Goal: Task Accomplishment & Management: Use online tool/utility

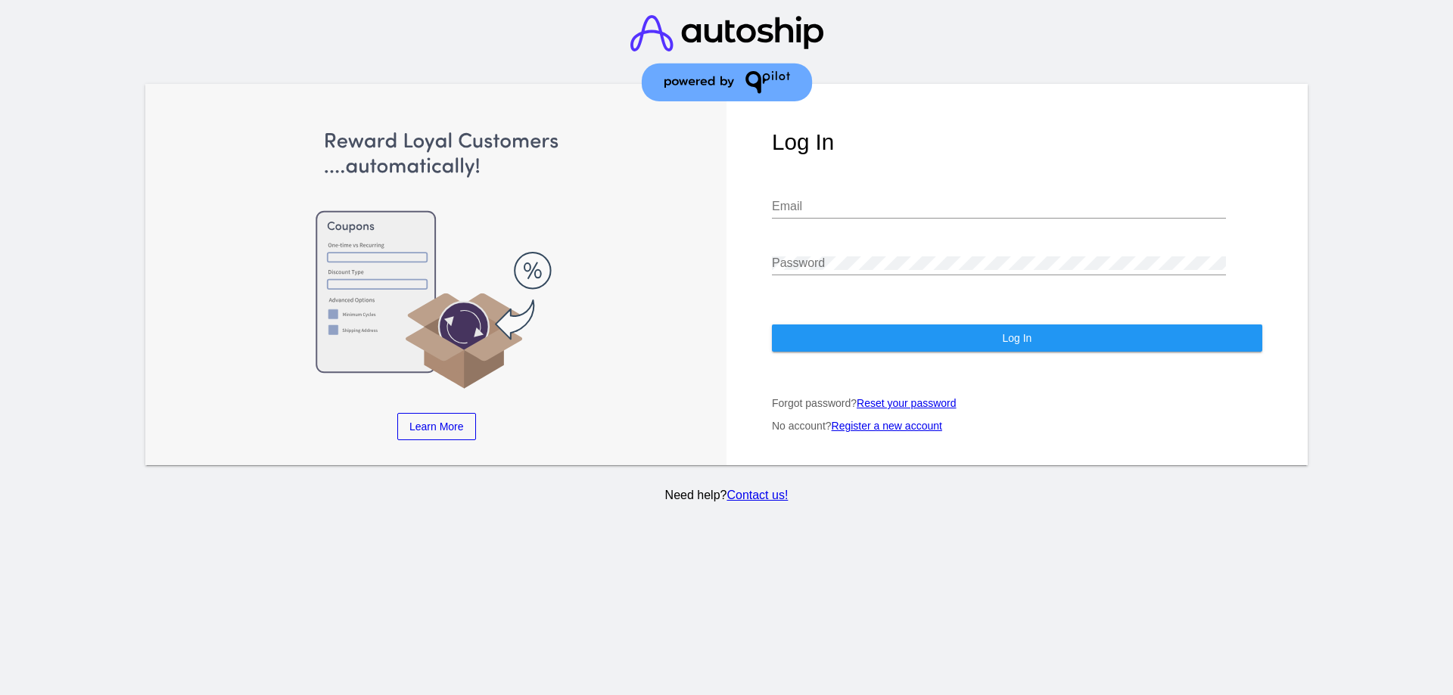
type input "jimandnancy.1@netzero.net"
click at [996, 326] on button "Log In" at bounding box center [1017, 338] width 490 height 27
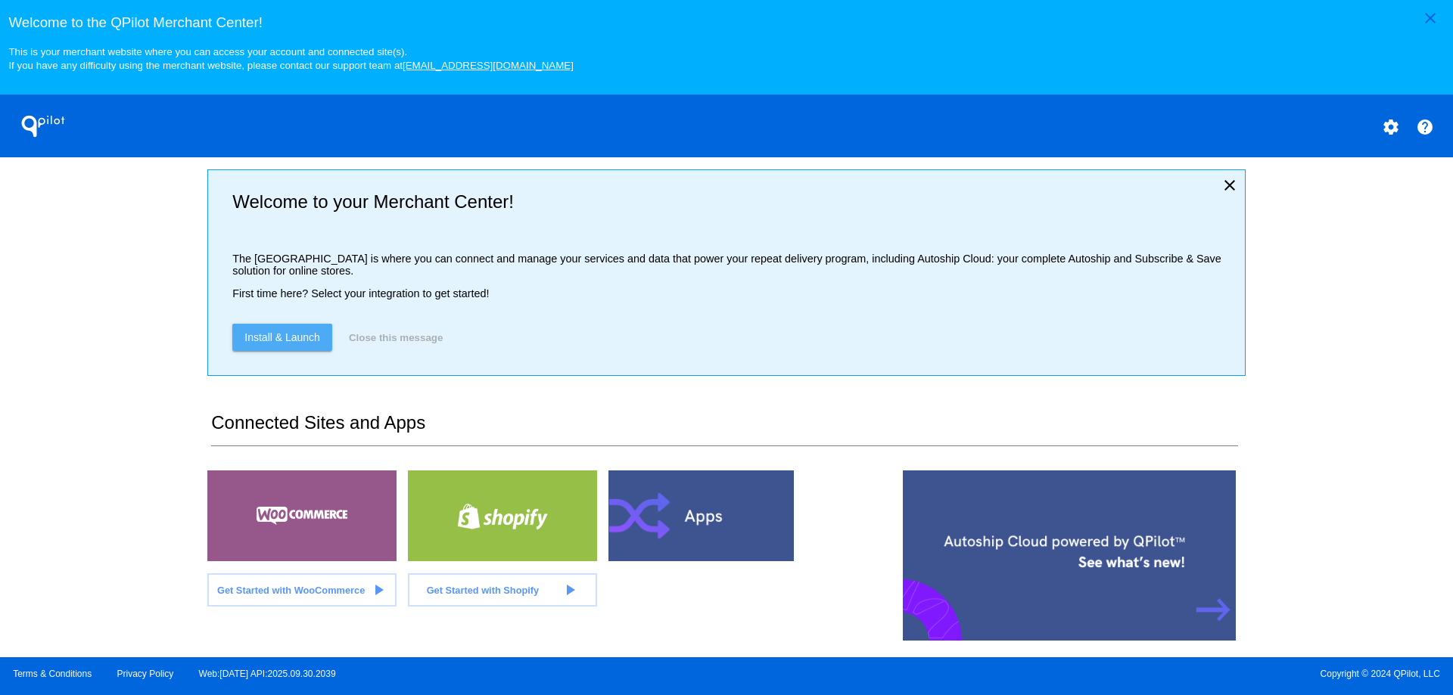
click at [279, 342] on span "Install & Launch" at bounding box center [282, 337] width 76 height 12
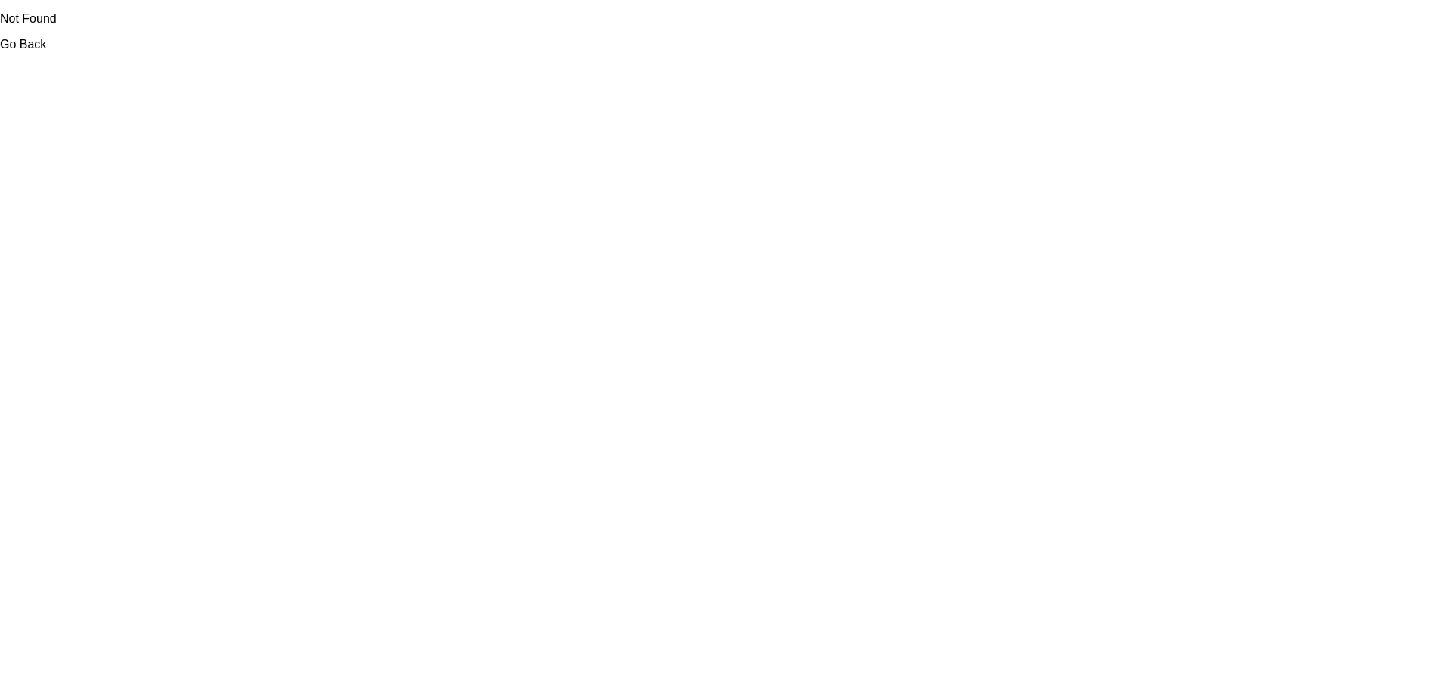
click at [5, 47] on link "Go Back" at bounding box center [23, 44] width 46 height 13
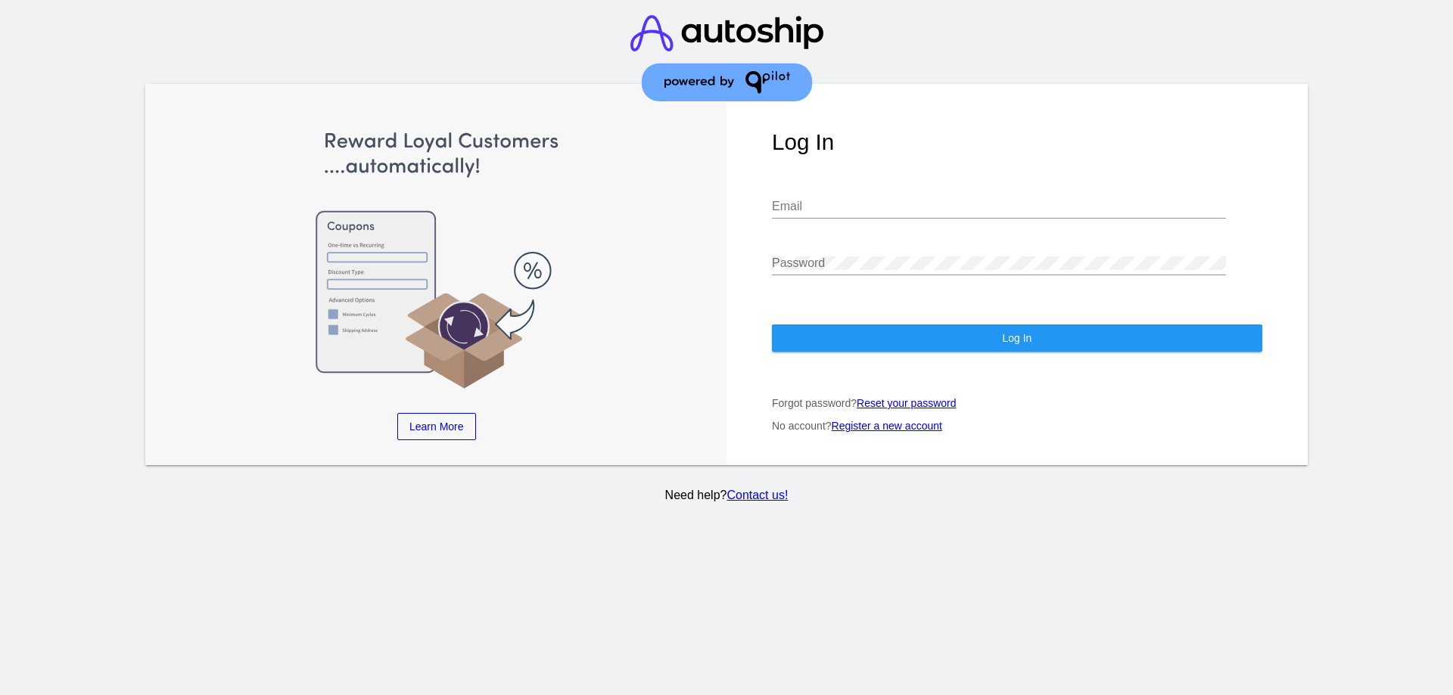
type input "jimandnancy.1@netzero.net"
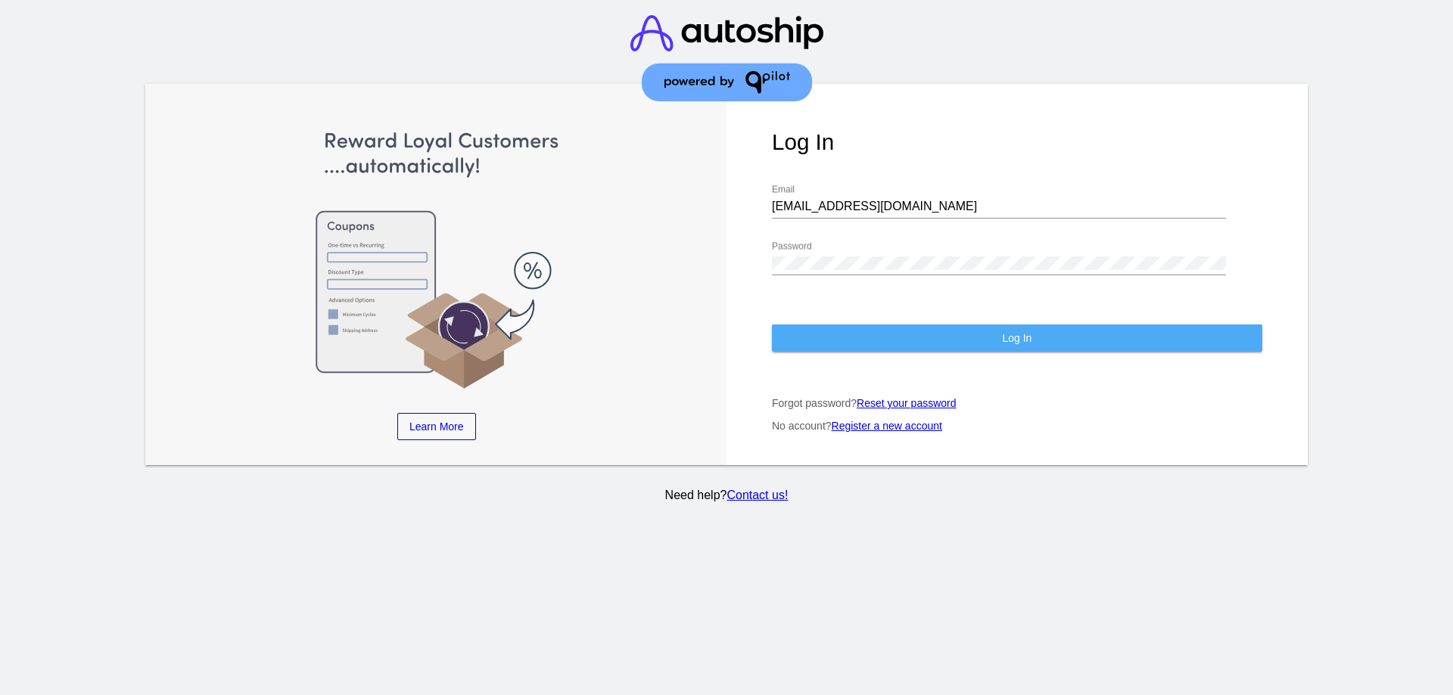
click at [1023, 332] on span "Log In" at bounding box center [1017, 338] width 30 height 12
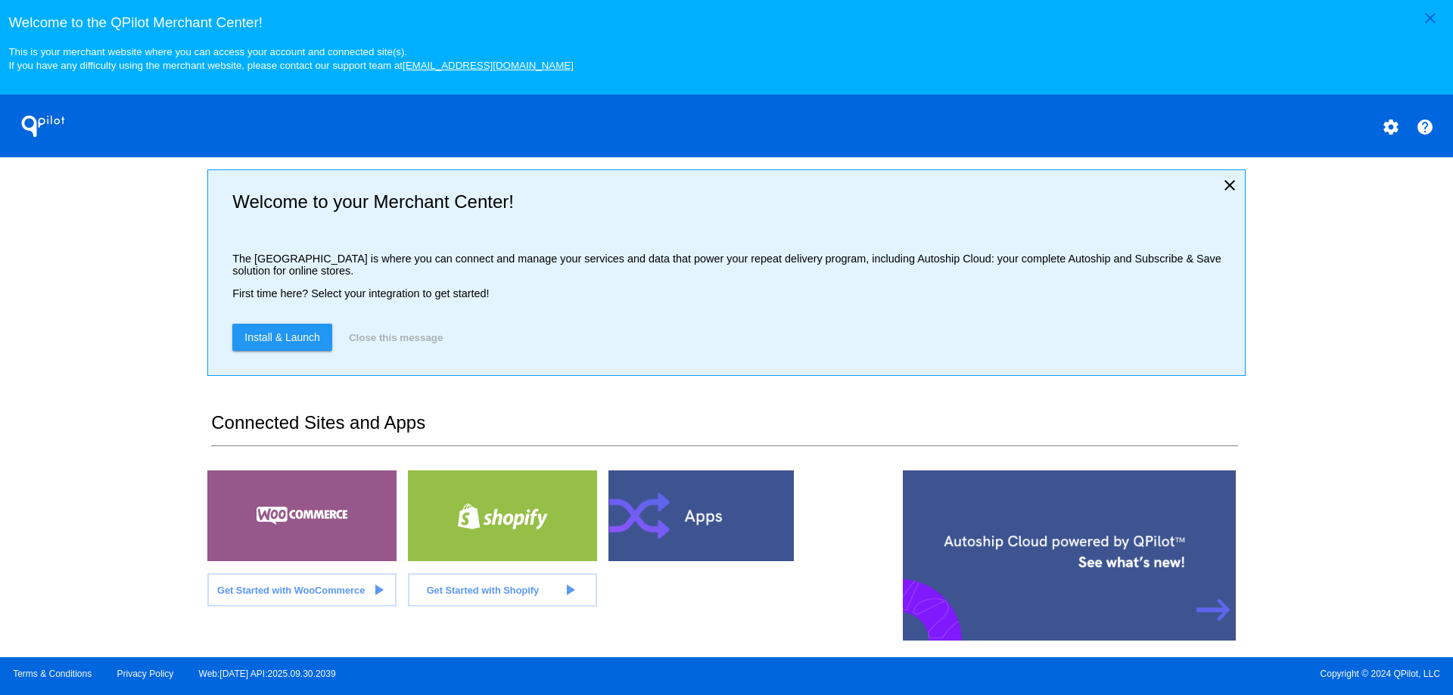
click at [398, 347] on button "Close this message" at bounding box center [395, 337] width 103 height 27
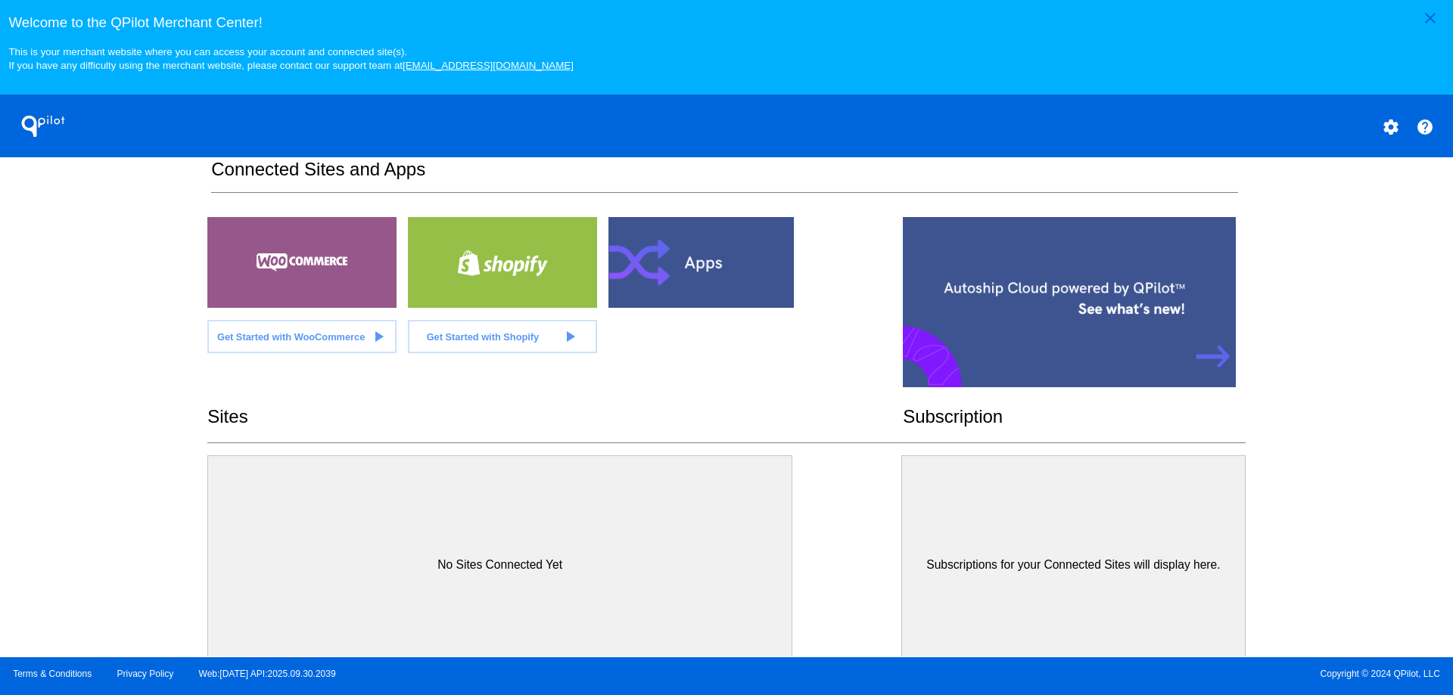
scroll to position [54, 0]
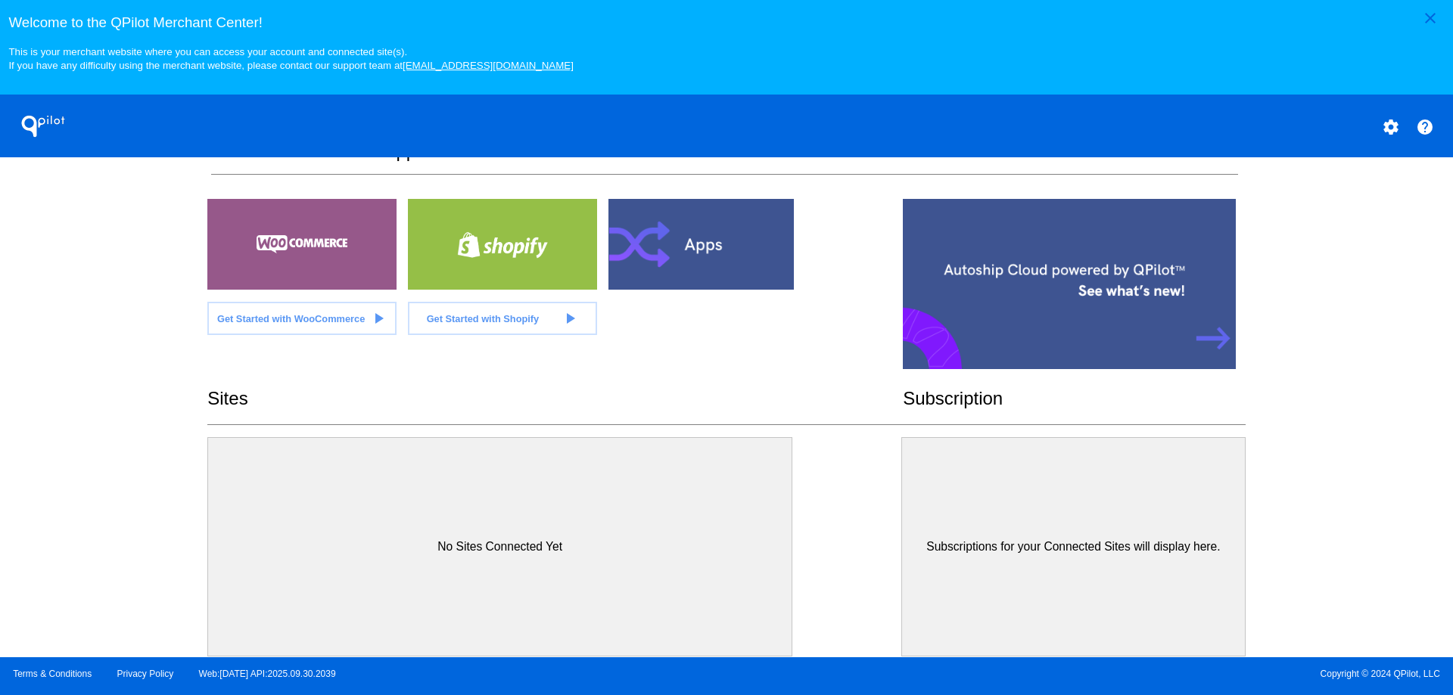
click at [1210, 338] on div at bounding box center [1069, 284] width 333 height 170
